Goal: Share content: Share content

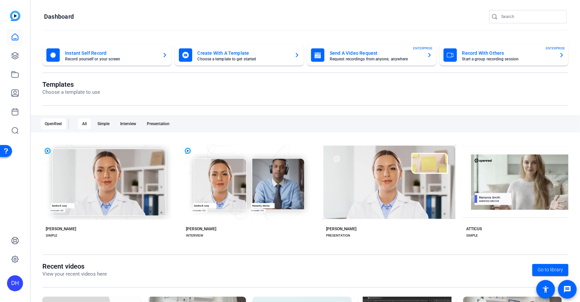
click at [143, 16] on openreel-page-title "Dashboard" at bounding box center [305, 16] width 522 height 13
click at [253, 82] on openreel-page-title "Templates Choose a template to use" at bounding box center [305, 88] width 526 height 16
click at [105, 87] on openreel-page-title "Templates Choose a template to use" at bounding box center [305, 88] width 526 height 16
click at [129, 21] on openreel-page-title "Dashboard" at bounding box center [305, 16] width 522 height 13
click at [148, 82] on openreel-page-title "Templates Choose a template to use" at bounding box center [305, 88] width 526 height 16
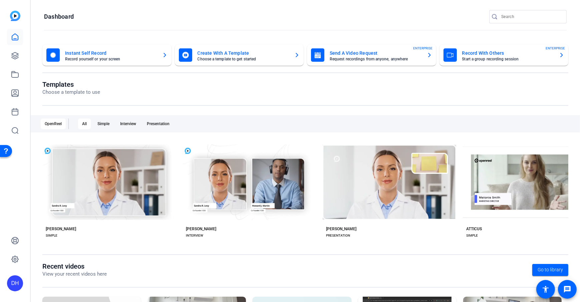
click at [136, 103] on div "Templates Choose a template to use" at bounding box center [305, 92] width 526 height 25
click at [282, 16] on openreel-page-title "Dashboard" at bounding box center [305, 16] width 522 height 13
click at [288, 85] on openreel-page-title "Templates Choose a template to use" at bounding box center [305, 88] width 526 height 16
click at [165, 21] on openreel-page-title "Dashboard" at bounding box center [305, 16] width 522 height 13
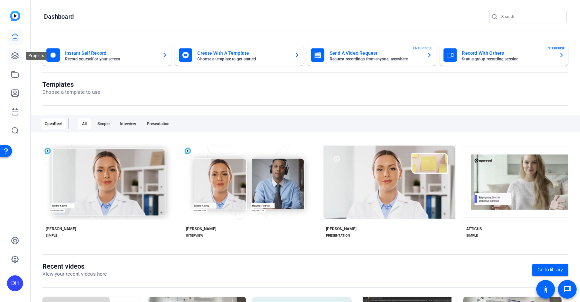
click at [15, 57] on icon at bounding box center [15, 55] width 7 height 7
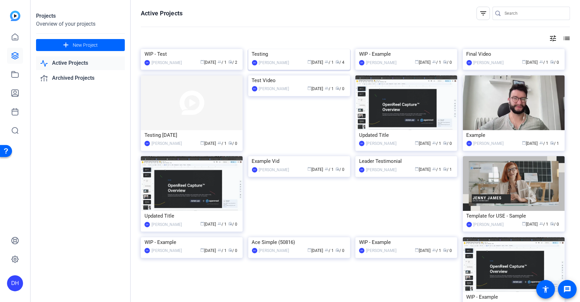
click at [280, 59] on div "Testing" at bounding box center [299, 54] width 94 height 10
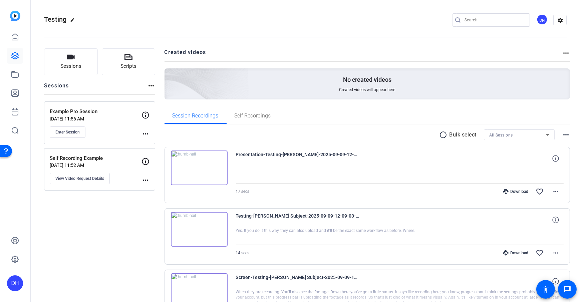
click at [162, 91] on div "Sessions Scripts Sessions more_horiz Example Pro Session [DATE] 11:56 AM Enter …" at bounding box center [305, 228] width 549 height 377
click at [156, 89] on div "Sessions Scripts Sessions more_horiz Example Pro Session [DATE] 11:56 AM Enter …" at bounding box center [305, 228] width 549 height 377
click at [70, 70] on span "Sessions" at bounding box center [70, 66] width 21 height 8
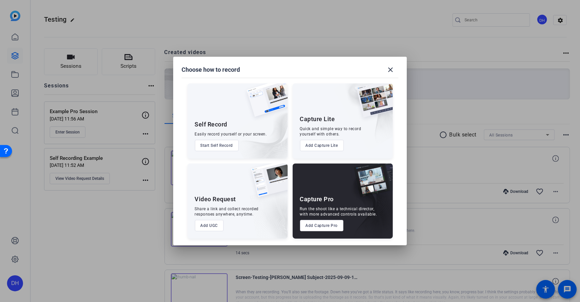
click at [217, 218] on button "Add UGC" at bounding box center [209, 225] width 29 height 11
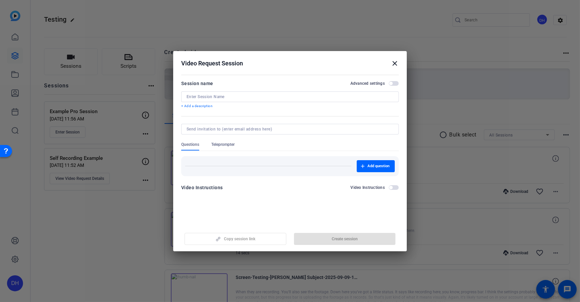
click at [273, 203] on openreel-new-create-edit-ugc-session "Video Request Session close Session name Advanced settings + Add a description …" at bounding box center [289, 151] width 233 height 200
click at [240, 157] on div "Add question" at bounding box center [289, 166] width 217 height 20
click at [382, 168] on span "Add question" at bounding box center [378, 165] width 22 height 5
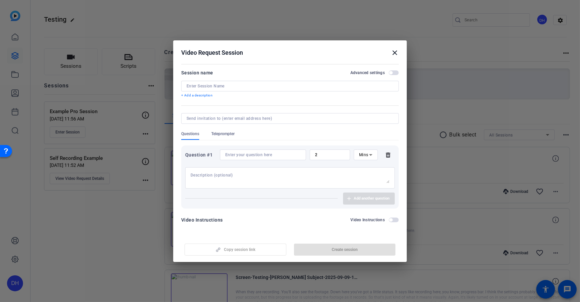
click at [219, 133] on span "Teleprompter" at bounding box center [222, 133] width 23 height 5
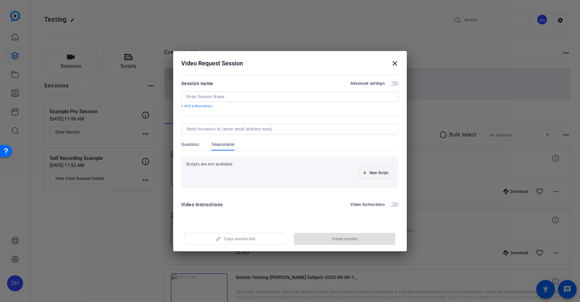
click at [382, 177] on span "button" at bounding box center [376, 173] width 34 height 16
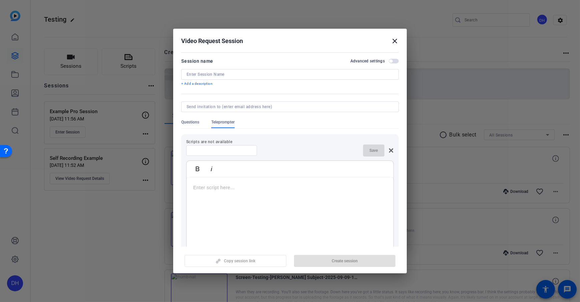
click at [388, 149] on icon at bounding box center [390, 150] width 5 height 5
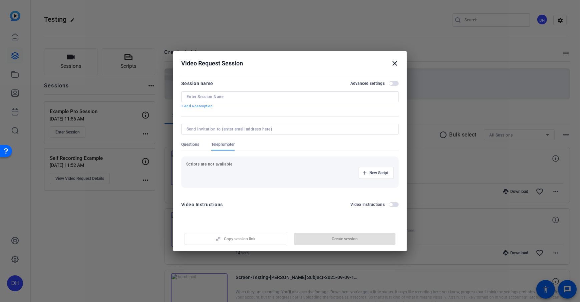
click at [211, 97] on input at bounding box center [289, 96] width 207 height 5
type input "Testimonial Videos"
click at [216, 109] on form "Session name Advanced settings Testimonial Videos + Add a description Questions…" at bounding box center [289, 145] width 217 height 133
click at [199, 105] on p "+ Add a description" at bounding box center [289, 105] width 217 height 5
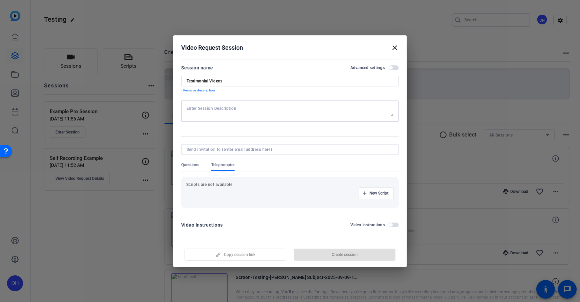
click at [202, 108] on textarea at bounding box center [289, 111] width 207 height 11
type textarea "Reminder to smile"
click at [277, 131] on form "Session name Advanced settings Testimonial Videos - Remove description Reminder…" at bounding box center [289, 148] width 217 height 169
click at [263, 149] on input at bounding box center [288, 149] width 204 height 5
click at [250, 139] on form "Session name Advanced settings Testimonial Videos - Remove description Reminder…" at bounding box center [289, 148] width 217 height 169
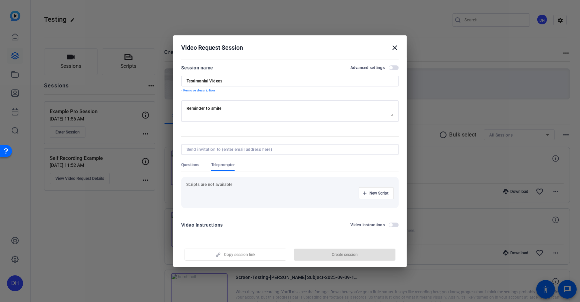
click at [285, 161] on div at bounding box center [289, 158] width 217 height 7
click at [274, 136] on form "Session name Advanced settings Testimonial Videos - Remove description Reminder…" at bounding box center [289, 148] width 217 height 169
click at [193, 164] on span "Questions" at bounding box center [190, 164] width 18 height 5
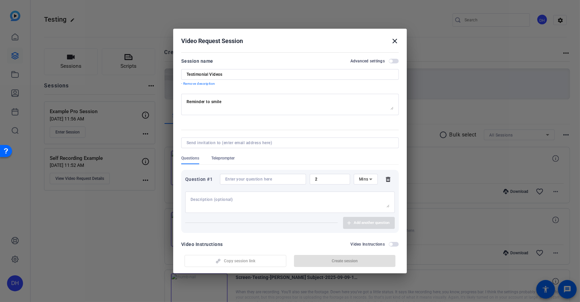
click at [386, 180] on icon at bounding box center [388, 179] width 4 height 5
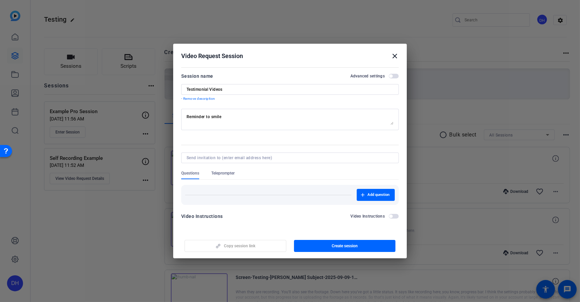
click at [317, 174] on div "Questions Teleprompter" at bounding box center [289, 174] width 217 height 9
click at [335, 218] on span "Create session" at bounding box center [344, 245] width 26 height 5
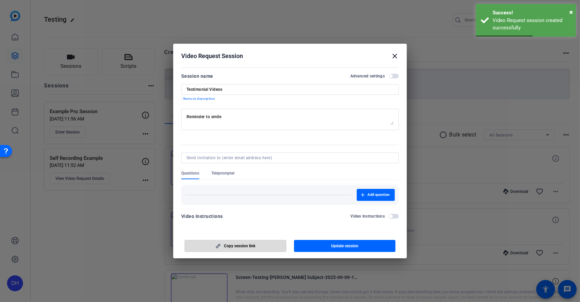
click at [229, 218] on span "Copy session link" at bounding box center [239, 245] width 31 height 5
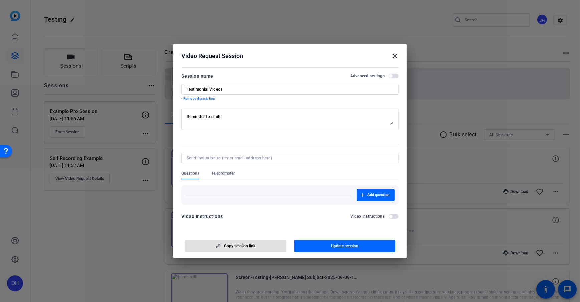
click at [395, 217] on span "button" at bounding box center [394, 216] width 10 height 5
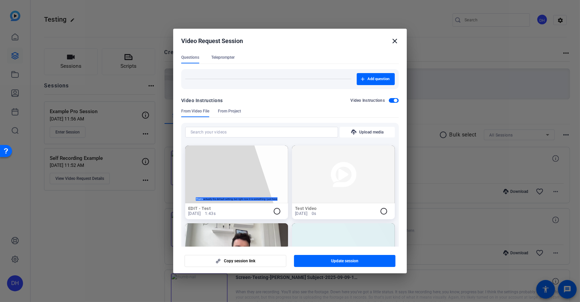
scroll to position [104, 0]
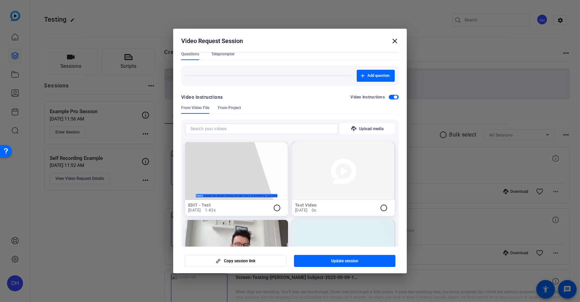
click at [391, 101] on div "Video Instructions Video Instructions" at bounding box center [289, 99] width 217 height 12
click at [391, 100] on div "Video Instructions Video Instructions" at bounding box center [289, 97] width 217 height 8
click at [390, 97] on span "button" at bounding box center [394, 97] width 10 height 5
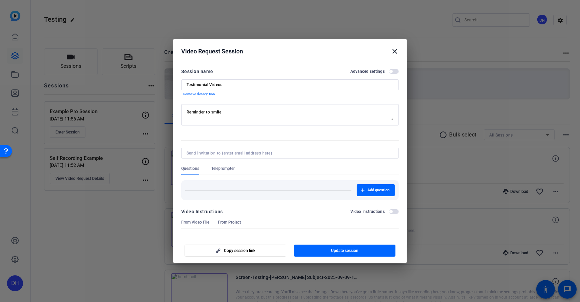
scroll to position [0, 0]
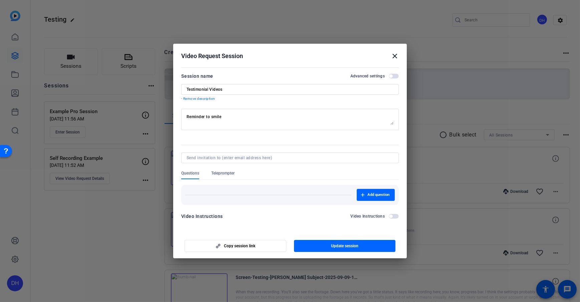
click at [282, 76] on div "Session name Advanced settings" at bounding box center [289, 76] width 217 height 8
click at [287, 67] on mat-divider at bounding box center [289, 67] width 217 height 0
click at [232, 218] on span "Copy session link" at bounding box center [239, 245] width 31 height 5
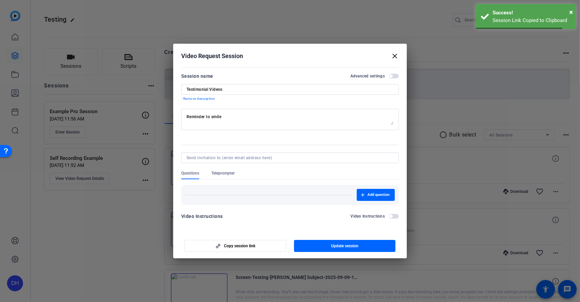
click at [391, 58] on mat-icon "close" at bounding box center [395, 56] width 8 height 8
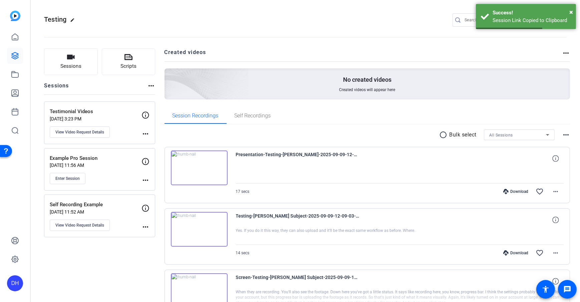
click at [158, 108] on div "Sessions Scripts Sessions more_horiz Testimonial Videos [DATE] 3:23 PM View Vid…" at bounding box center [305, 228] width 549 height 377
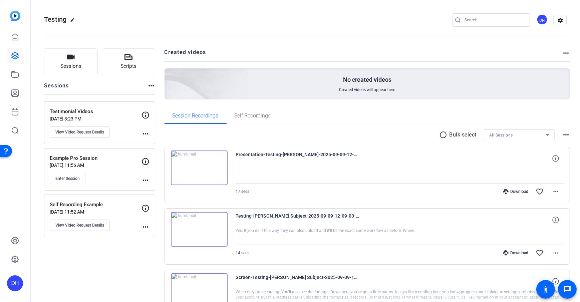
click at [156, 88] on div "Sessions Scripts Sessions more_horiz Testimonial Videos [DATE] 3:23 PM View Vid…" at bounding box center [305, 228] width 549 height 377
click at [60, 61] on button "Sessions" at bounding box center [71, 61] width 54 height 27
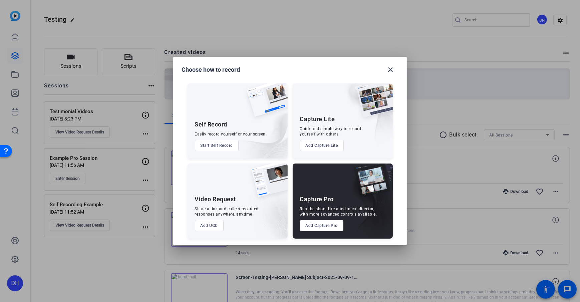
drag, startPoint x: 301, startPoint y: 119, endPoint x: 331, endPoint y: 120, distance: 29.7
click at [331, 120] on div "Capture Lite" at bounding box center [317, 119] width 35 height 8
click at [329, 131] on div "Quick and simple way to record yourself with others." at bounding box center [330, 131] width 61 height 11
click at [306, 145] on button "Add Capture Lite" at bounding box center [322, 145] width 44 height 11
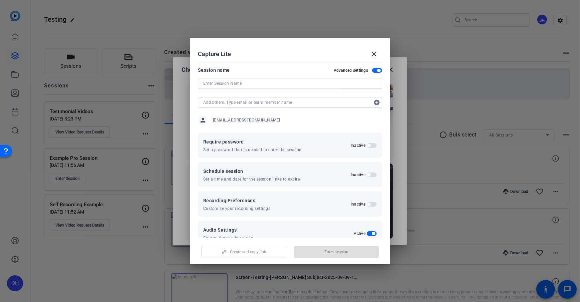
click at [377, 69] on span "button" at bounding box center [378, 70] width 3 height 3
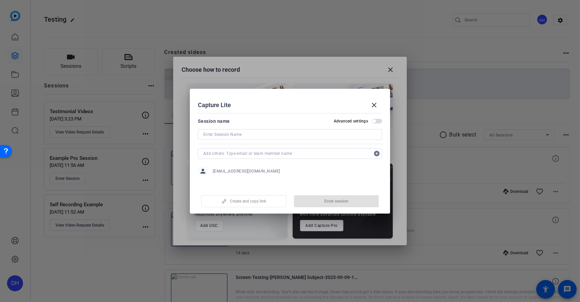
click at [277, 134] on input at bounding box center [289, 134] width 173 height 8
type input "Conversation with ABC"
click at [298, 116] on mat-dialog-content "Session name Advanced settings Conversation with ABC add_circle person [EMAIL_A…" at bounding box center [290, 148] width 200 height 76
click at [266, 203] on span "button" at bounding box center [243, 201] width 84 height 16
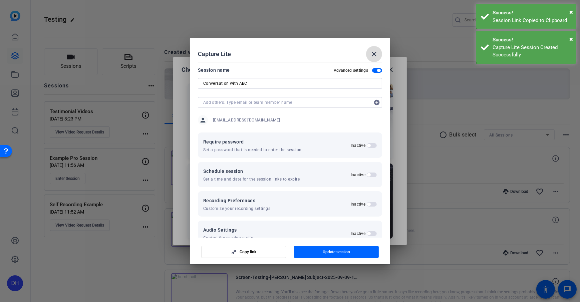
click at [371, 52] on mat-icon "close" at bounding box center [374, 54] width 8 height 8
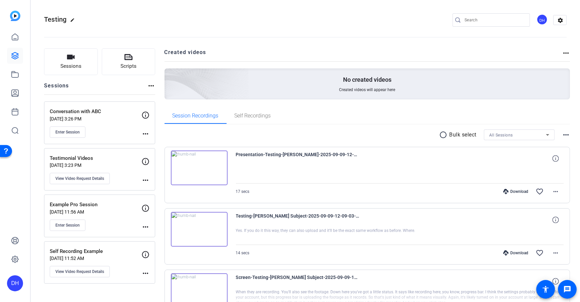
click at [156, 81] on div "Sessions Scripts Sessions more_horiz Conversation with ABC [DATE] 3:26 PM Enter…" at bounding box center [305, 228] width 549 height 377
click at [164, 57] on h2 "Created videos" at bounding box center [363, 54] width 398 height 13
click at [162, 81] on div "Sessions Scripts Sessions more_horiz Conversation with ABC Sep 10, 2025 @ 3:26 …" at bounding box center [305, 259] width 549 height 438
click at [161, 79] on div "Sessions Scripts Sessions more_horiz Conversation with ABC Sep 10, 2025 @ 3:26 …" at bounding box center [305, 259] width 549 height 438
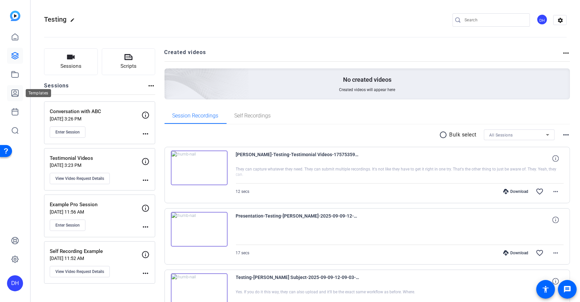
click at [16, 91] on icon at bounding box center [15, 93] width 7 height 7
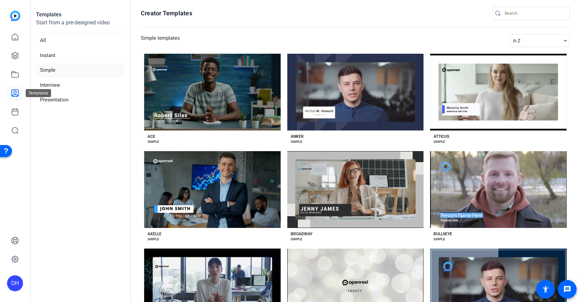
click at [16, 96] on icon at bounding box center [15, 93] width 7 height 7
click at [74, 165] on aside "Templates Start from a pre-designed video All Instant Simple Interview Presenta…" at bounding box center [81, 151] width 100 height 302
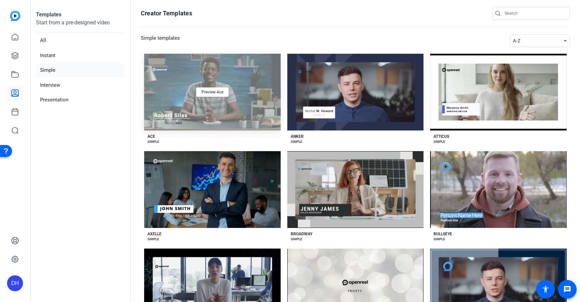
click at [267, 120] on div "Preview Ace" at bounding box center [212, 92] width 136 height 77
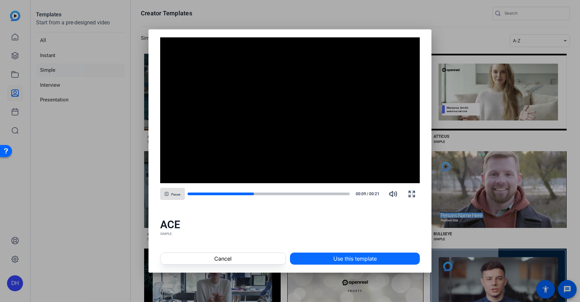
click at [404, 260] on span at bounding box center [354, 258] width 129 height 16
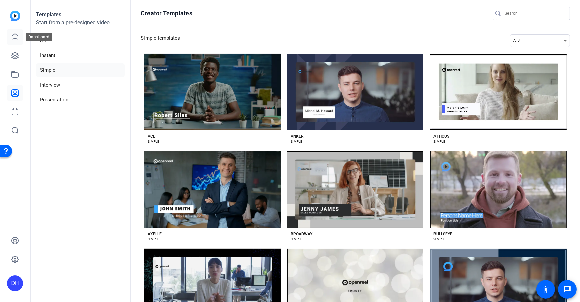
click at [18, 34] on icon at bounding box center [15, 37] width 8 height 8
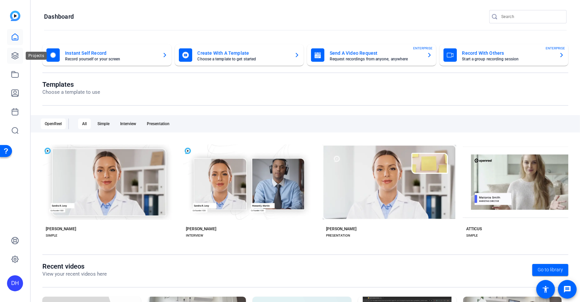
click at [12, 59] on icon at bounding box center [15, 56] width 8 height 8
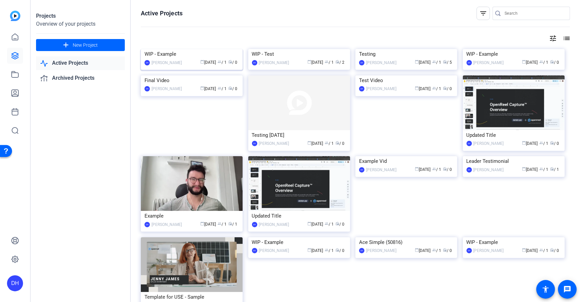
click at [190, 59] on div "WIP - Example" at bounding box center [191, 54] width 94 height 10
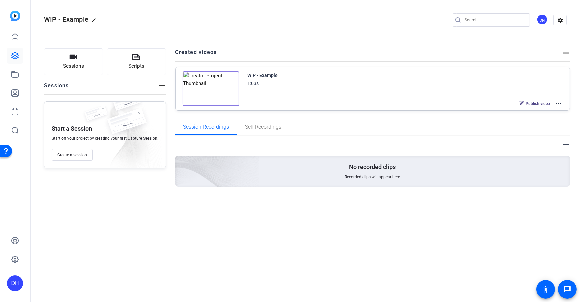
click at [167, 82] on div "Sessions Scripts Sessions more_horiz Start a Session Start off your project by …" at bounding box center [305, 128] width 549 height 176
click at [560, 103] on mat-icon "more_horiz" at bounding box center [558, 104] width 8 height 8
click at [13, 77] on div at bounding box center [290, 151] width 580 height 302
click at [19, 74] on link at bounding box center [15, 74] width 16 height 16
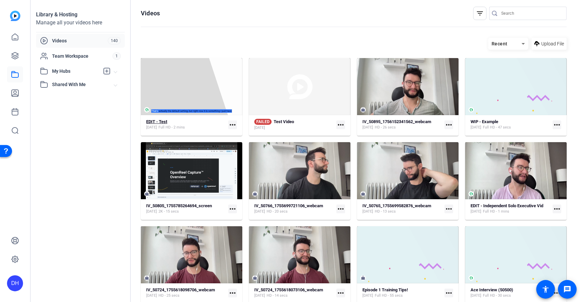
click at [152, 125] on span "[DATE]" at bounding box center [151, 127] width 11 height 5
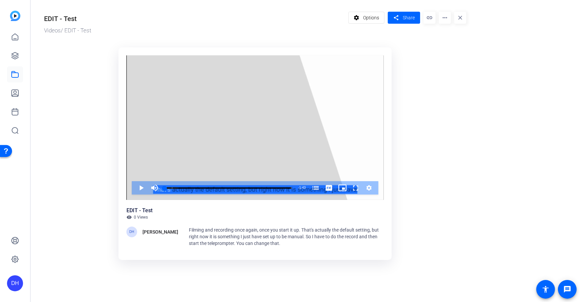
click at [462, 136] on ktd-grid "Video Player is loading. Play Video Play Mute Current Time 0:00 / Duration 1:43…" at bounding box center [255, 154] width 422 height 223
click at [445, 18] on mat-icon "more_horiz" at bounding box center [445, 18] width 12 height 12
click at [426, 73] on div at bounding box center [290, 151] width 580 height 302
click at [430, 64] on ktd-grid "Video Player is loading. Play Video Play Mute Current Time 0:00 / Duration 1:43…" at bounding box center [255, 154] width 422 height 223
click at [403, 17] on span "Share" at bounding box center [409, 17] width 12 height 7
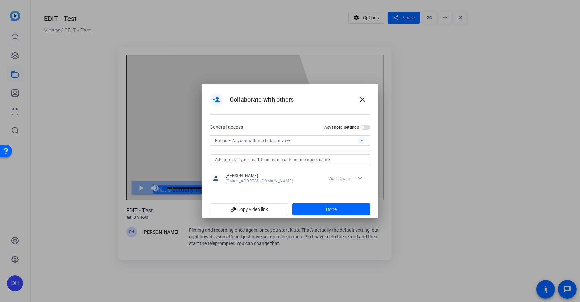
click at [271, 140] on span "Public – Anyone with the link can view" at bounding box center [252, 140] width 75 height 5
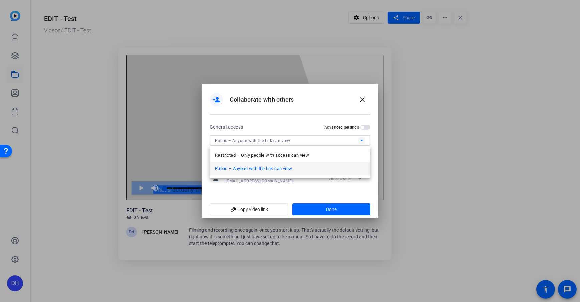
click at [266, 170] on span "Public – Anyone with the link can view" at bounding box center [253, 168] width 77 height 8
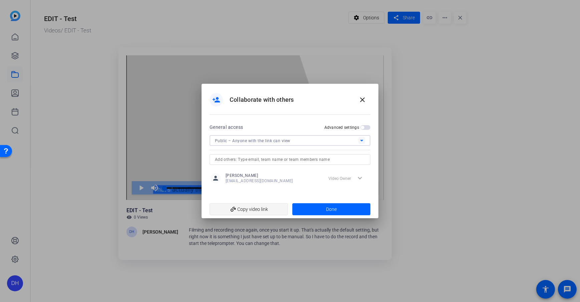
drag, startPoint x: 252, startPoint y: 208, endPoint x: 253, endPoint y: 204, distance: 3.9
click at [252, 208] on span "add_link Copy video link" at bounding box center [249, 209] width 68 height 13
click at [331, 102] on div "person_add Collaborate with others close" at bounding box center [289, 100] width 161 height 16
click at [367, 103] on span at bounding box center [362, 100] width 16 height 16
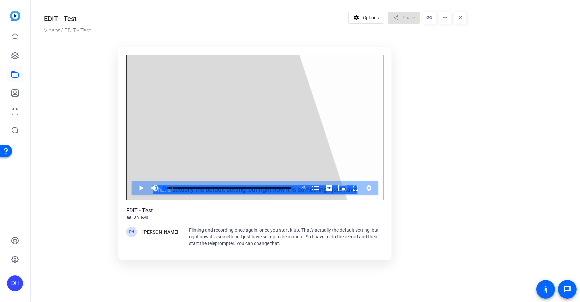
click at [413, 83] on ktd-grid "Video Player is loading. Play Video Play Mute Current Time 0:00 / Duration 1:43…" at bounding box center [255, 154] width 422 height 223
click at [445, 20] on mat-icon "more_horiz" at bounding box center [445, 18] width 12 height 12
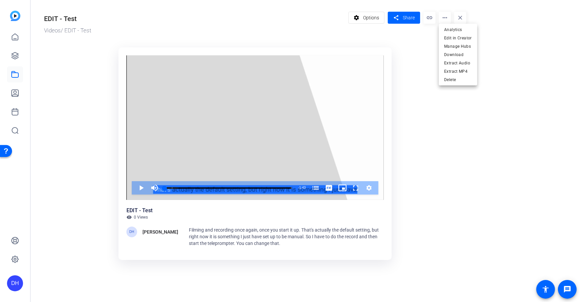
click at [400, 94] on div at bounding box center [290, 151] width 580 height 302
click at [12, 43] on link at bounding box center [15, 37] width 16 height 16
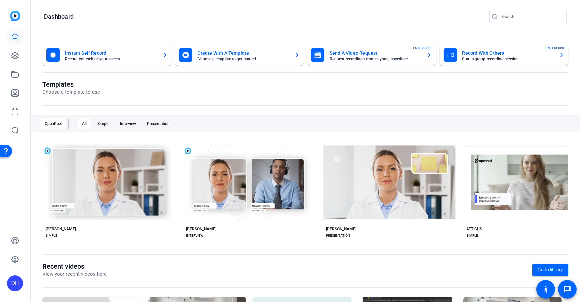
click at [18, 284] on div "DH" at bounding box center [15, 283] width 16 height 16
click at [84, 276] on mat-icon "logout" at bounding box center [88, 273] width 8 height 8
